Goal: Task Accomplishment & Management: Use online tool/utility

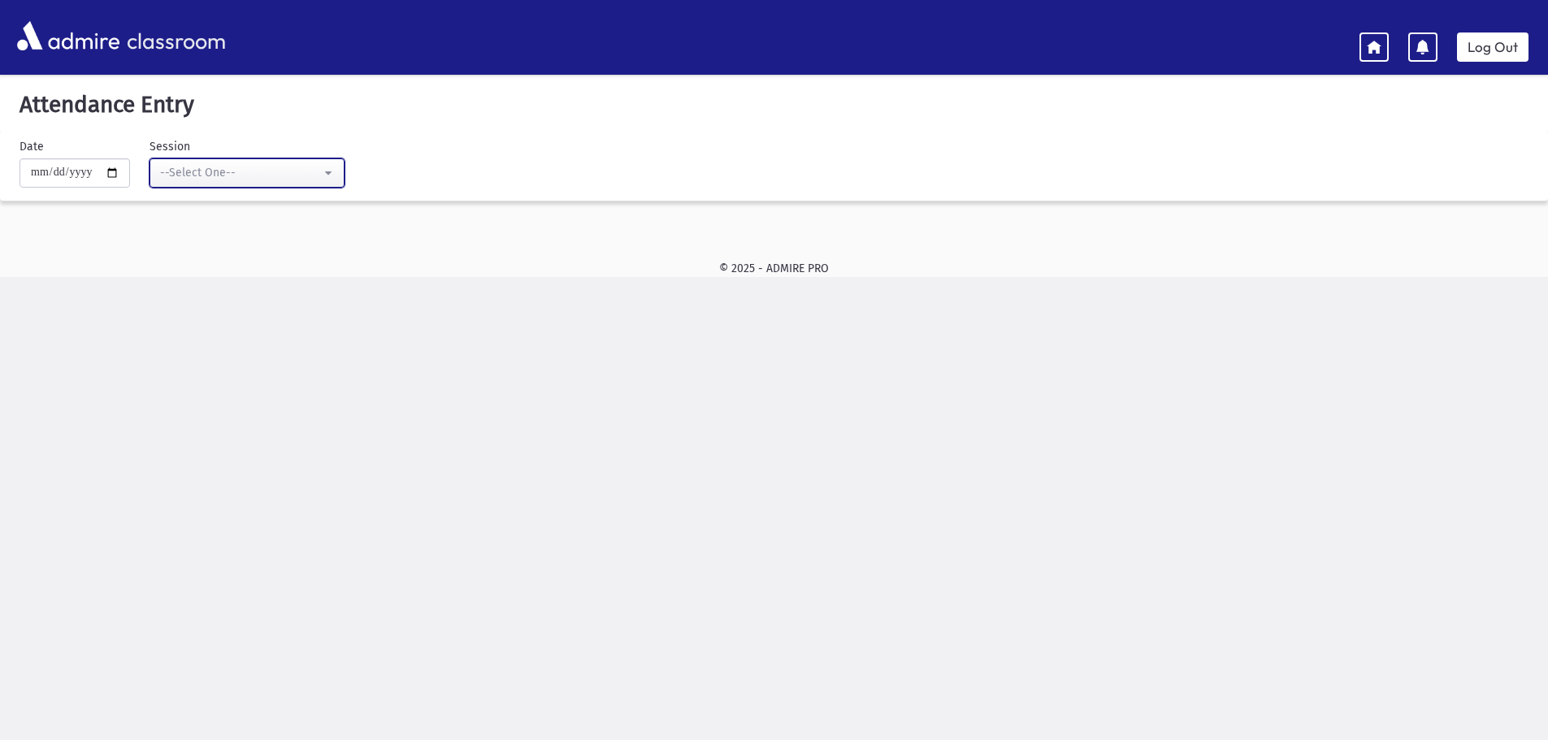
click at [333, 175] on button "--Select One--" at bounding box center [246, 172] width 195 height 29
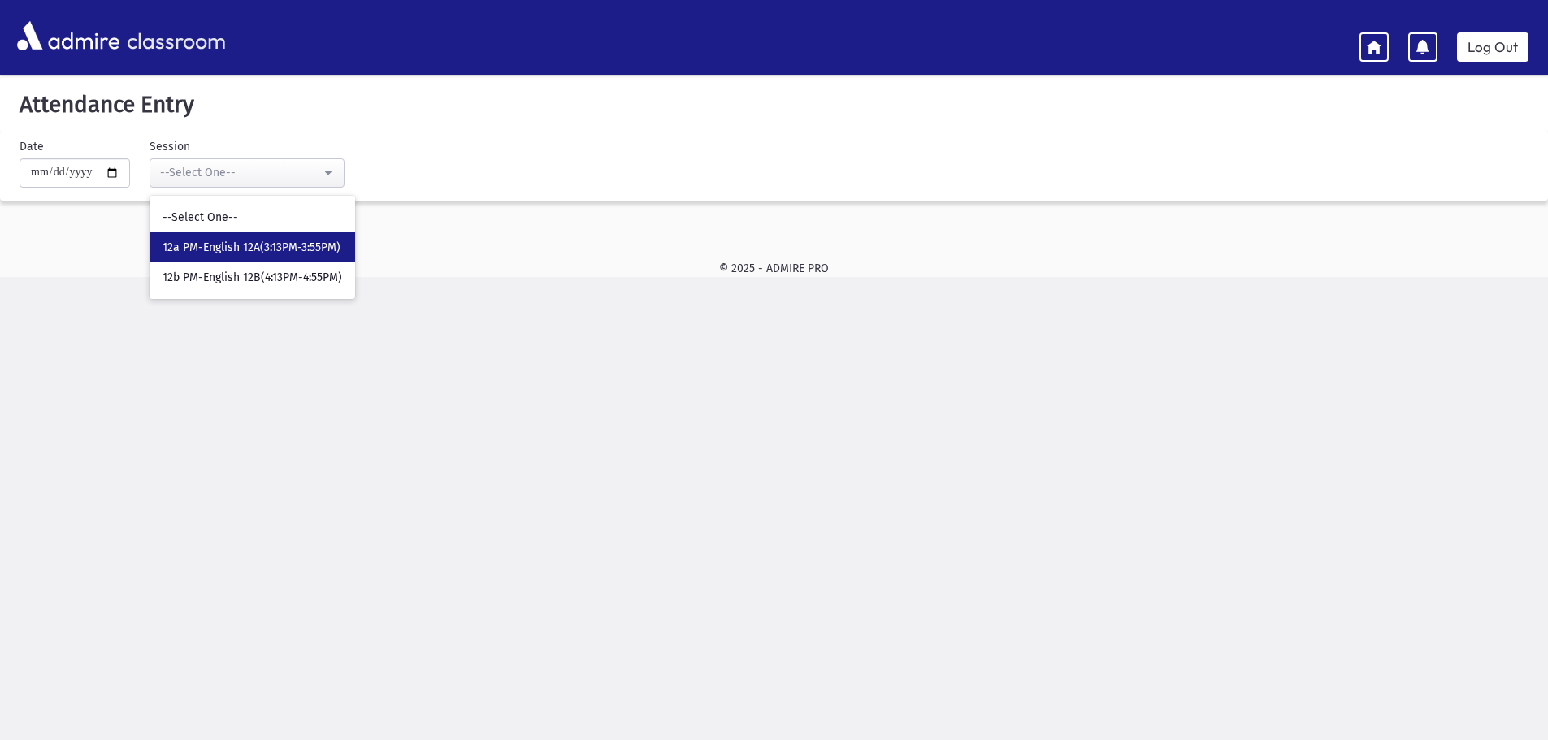
click at [302, 247] on span "12a PM-English 12A(3:13PM-3:55PM)" at bounding box center [251, 248] width 178 height 16
select select "****"
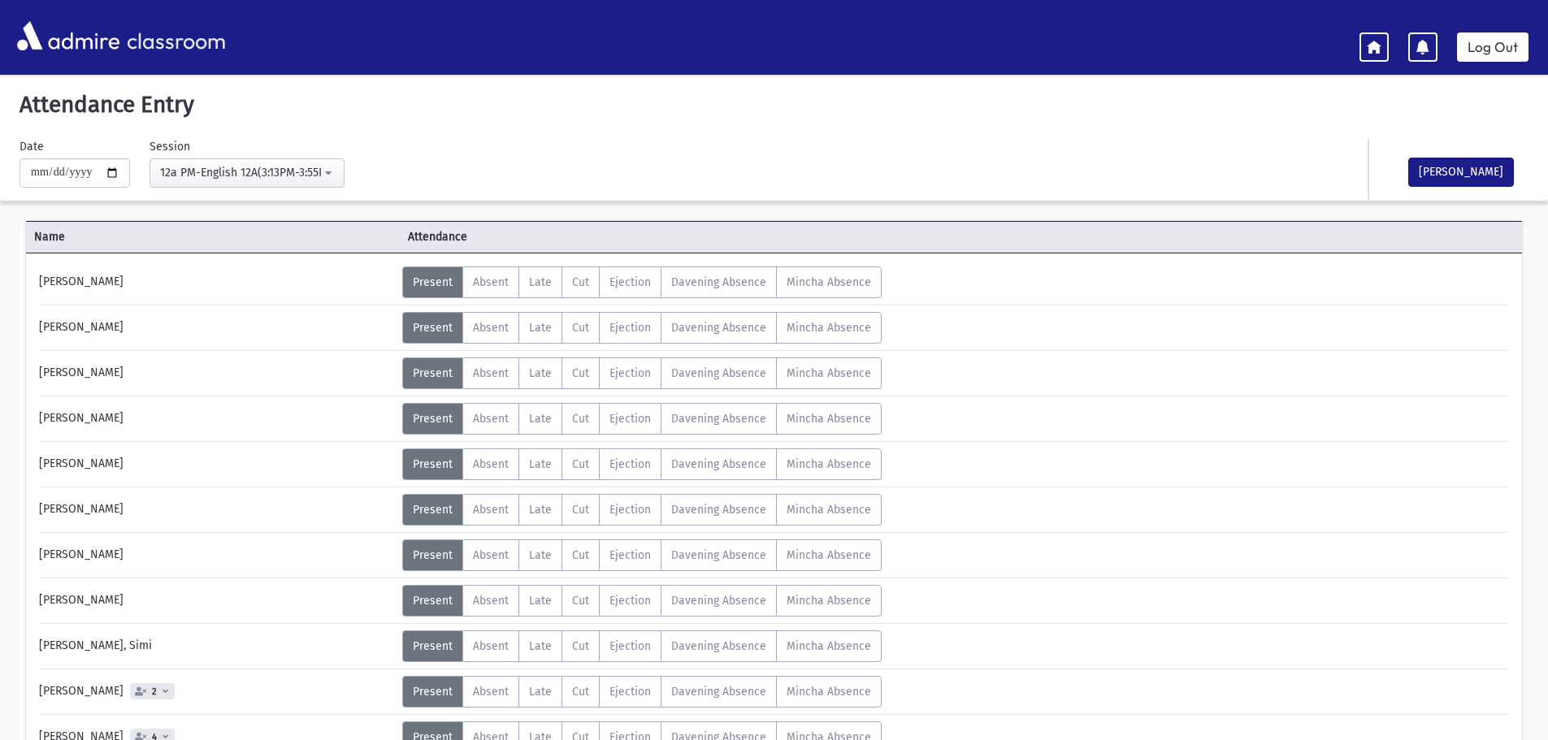
click at [1117, 321] on div "Status Unexcused Admin: Present P Absent A L" at bounding box center [953, 328] width 1103 height 32
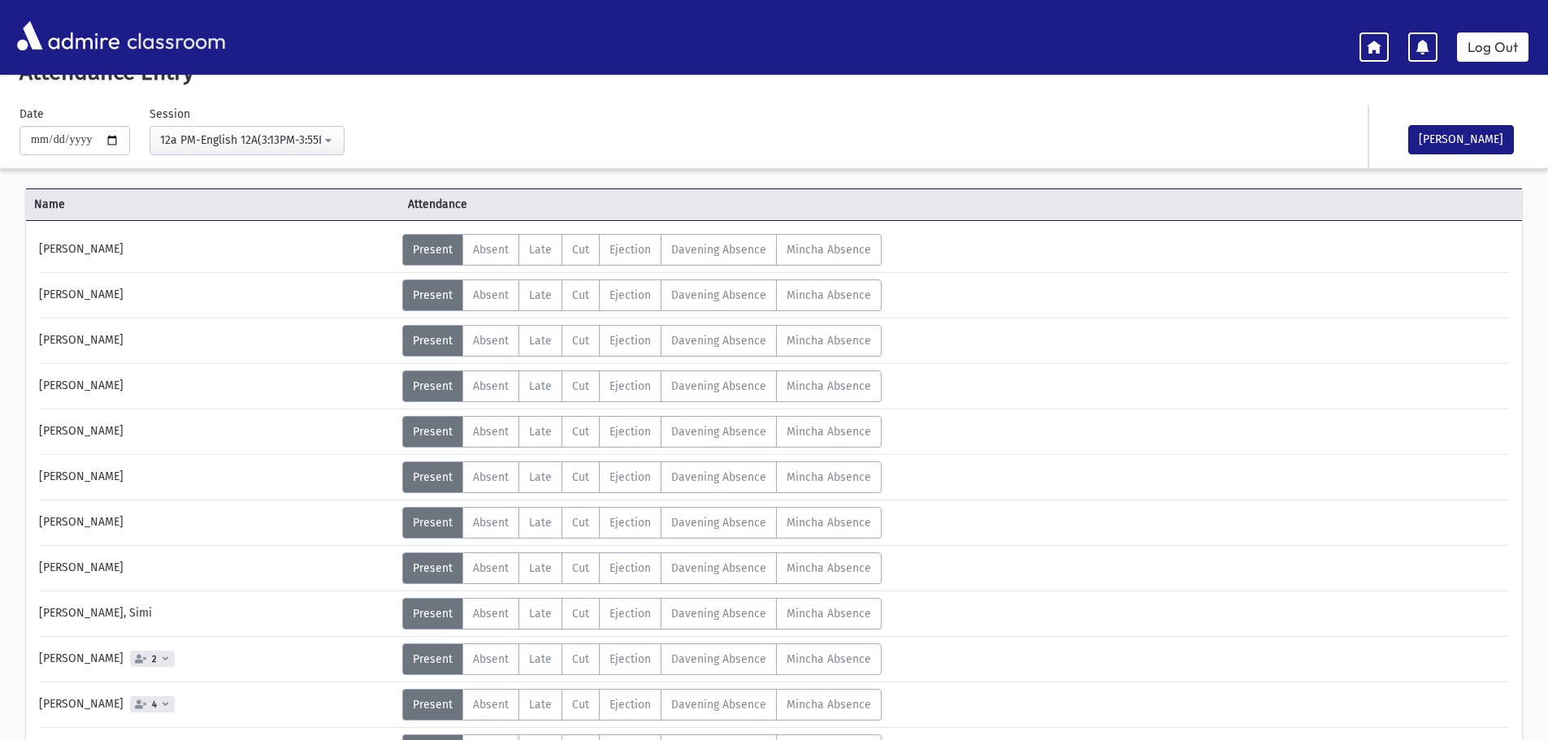
scroll to position [65, 0]
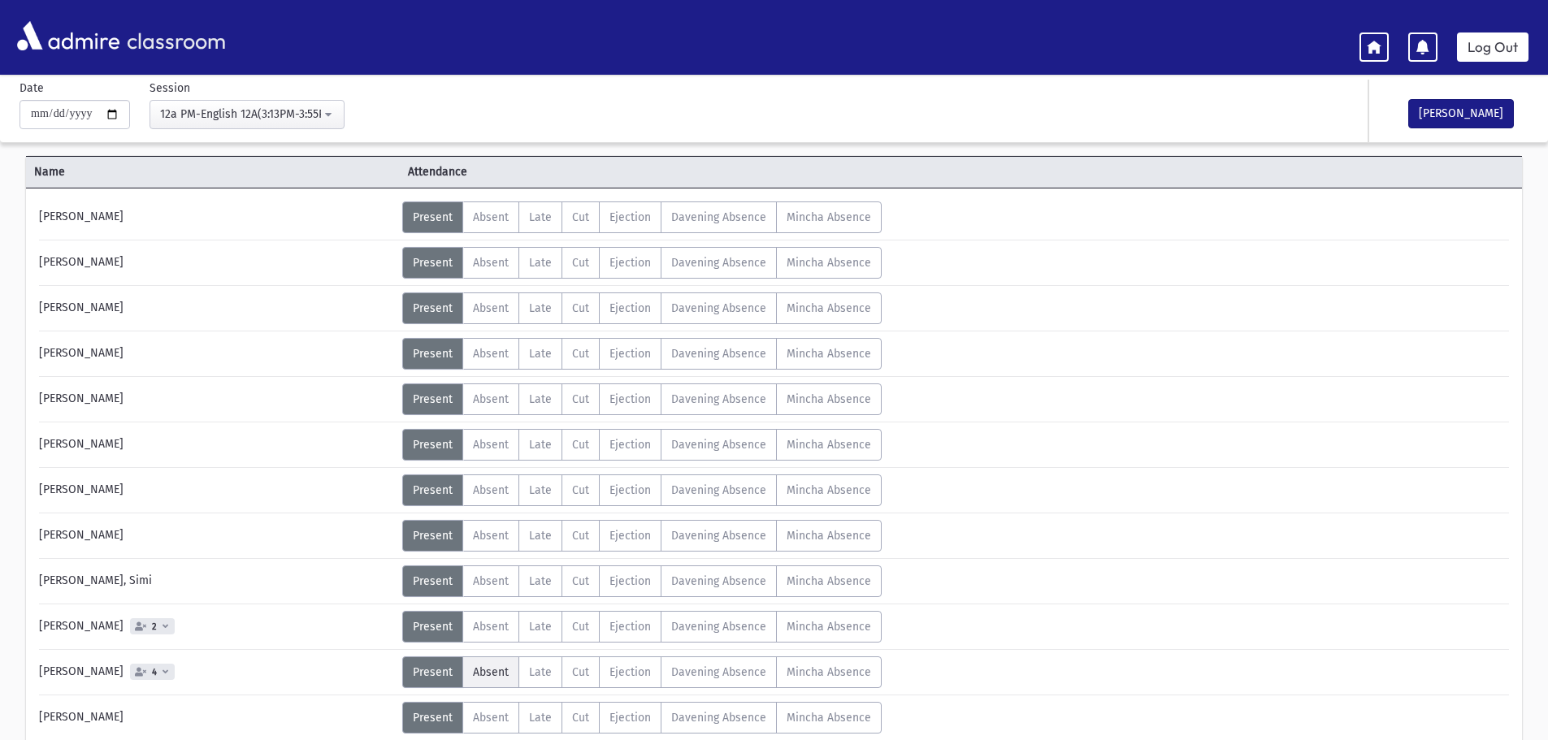
click at [481, 673] on span "Absent" at bounding box center [491, 672] width 36 height 14
click at [1078, 611] on div "Status Unexcused Admin: Present P Absent A L" at bounding box center [953, 627] width 1103 height 32
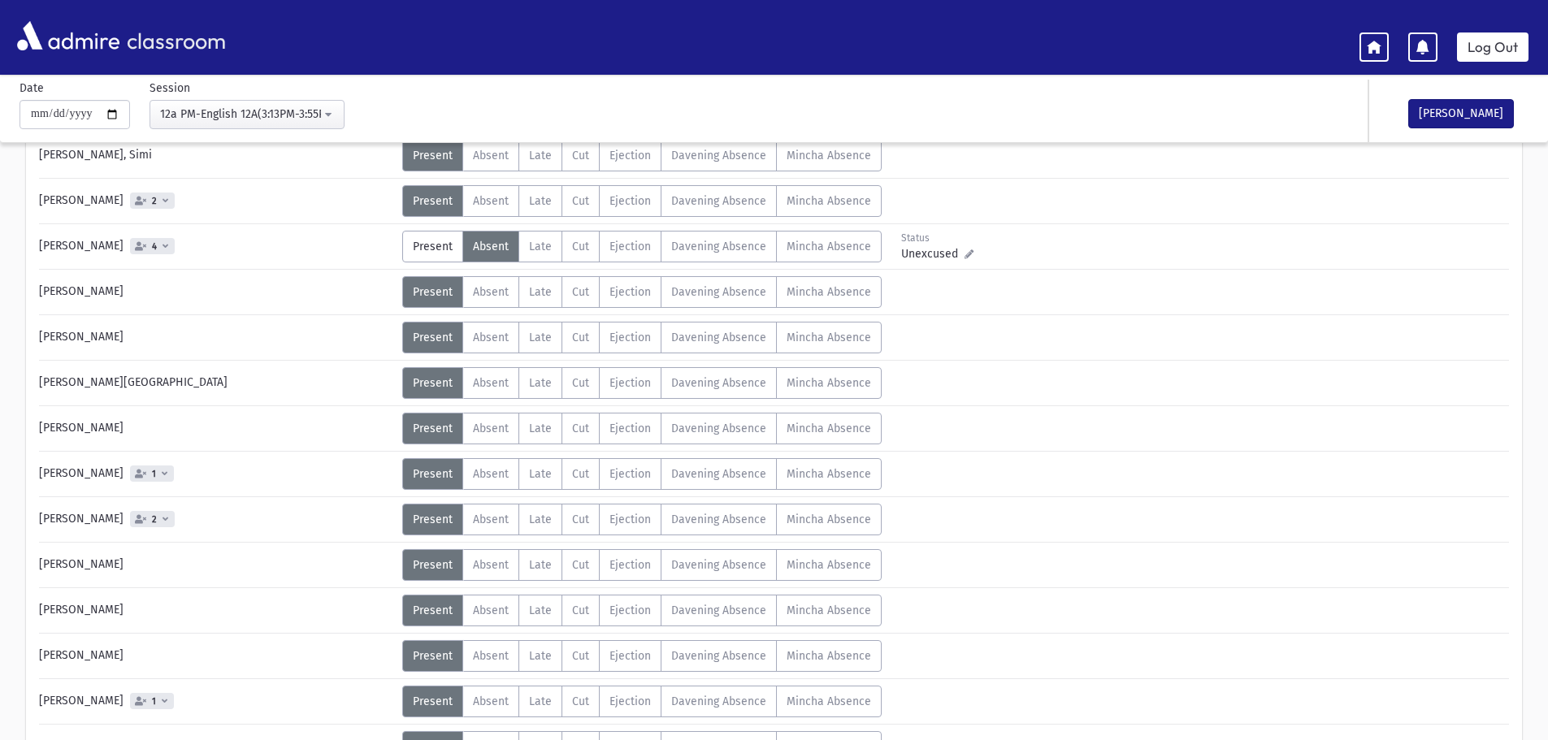
scroll to position [520, 0]
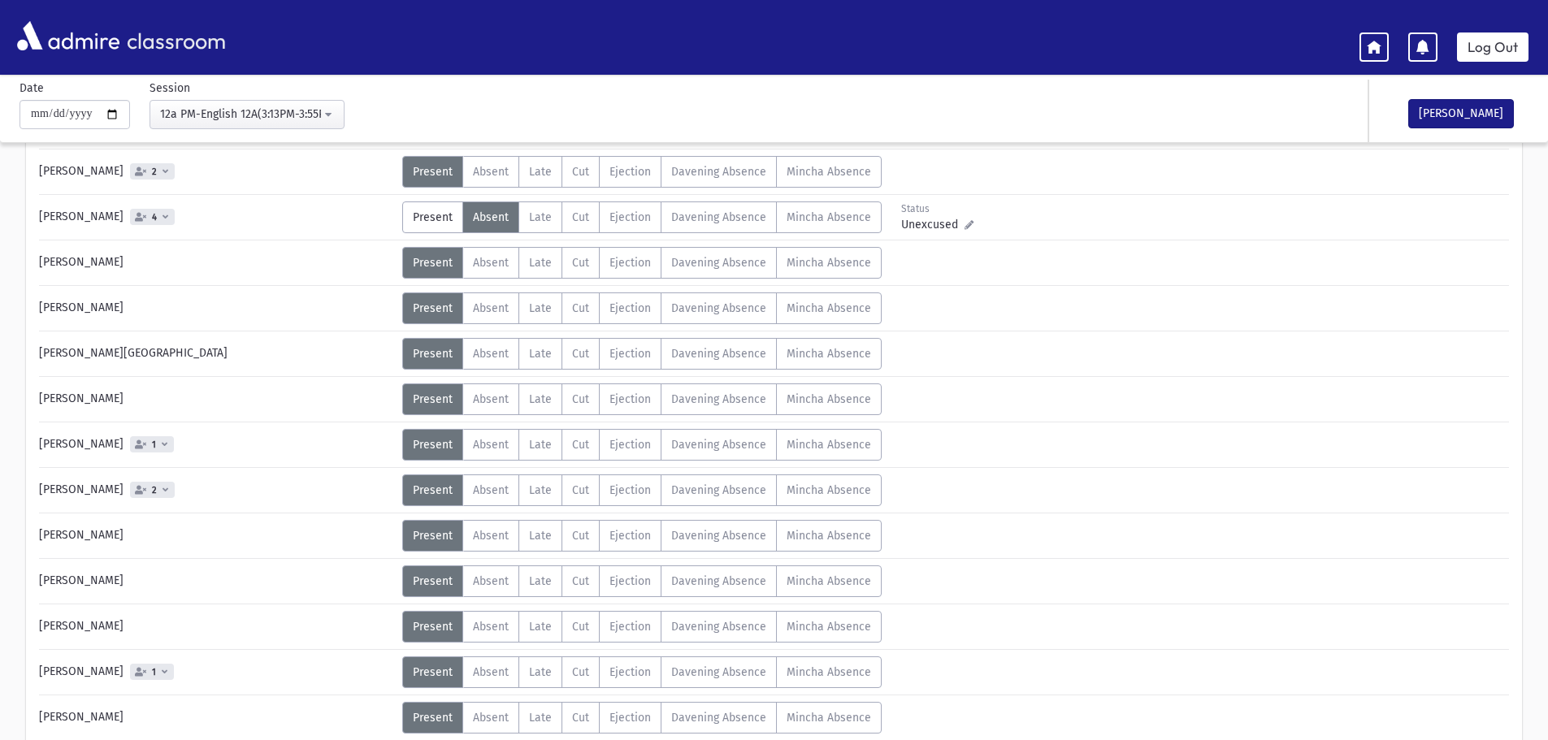
click at [1115, 576] on div "Status Unexcused Admin: Present P Absent A L" at bounding box center [953, 581] width 1103 height 32
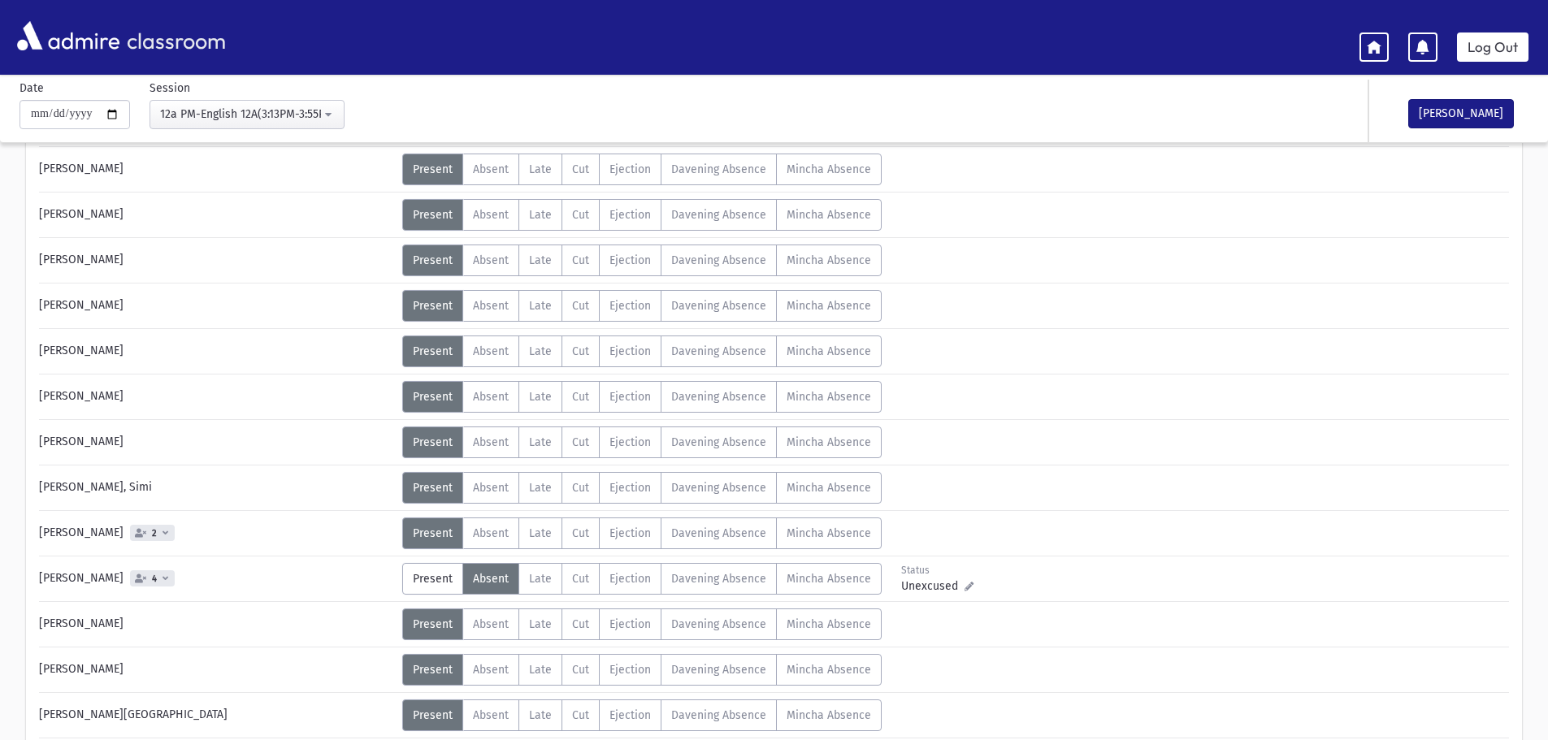
scroll to position [97, 0]
